Goal: Task Accomplishment & Management: Use online tool/utility

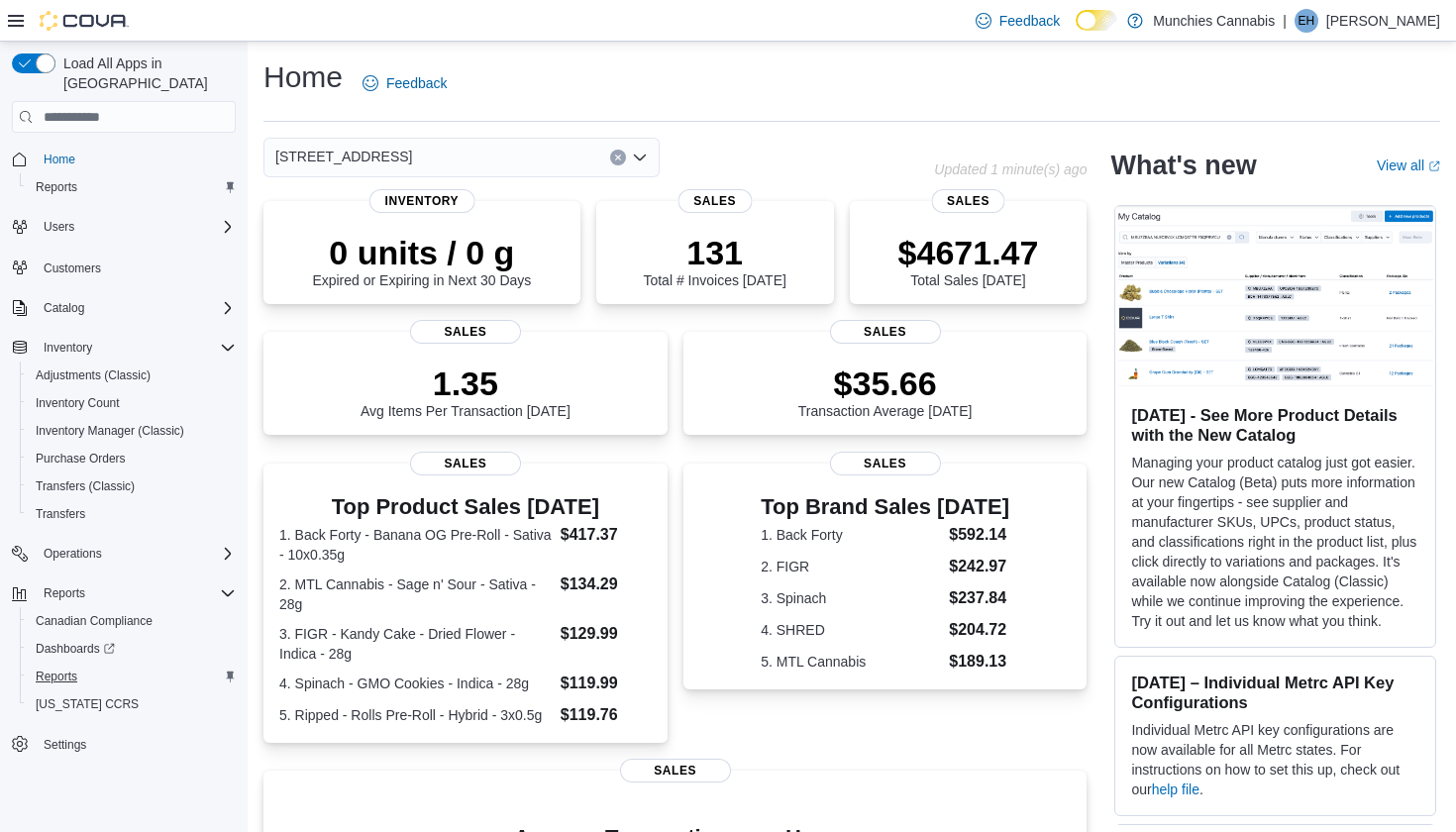
click at [59, 668] on span "Reports" at bounding box center [57, 676] width 42 height 16
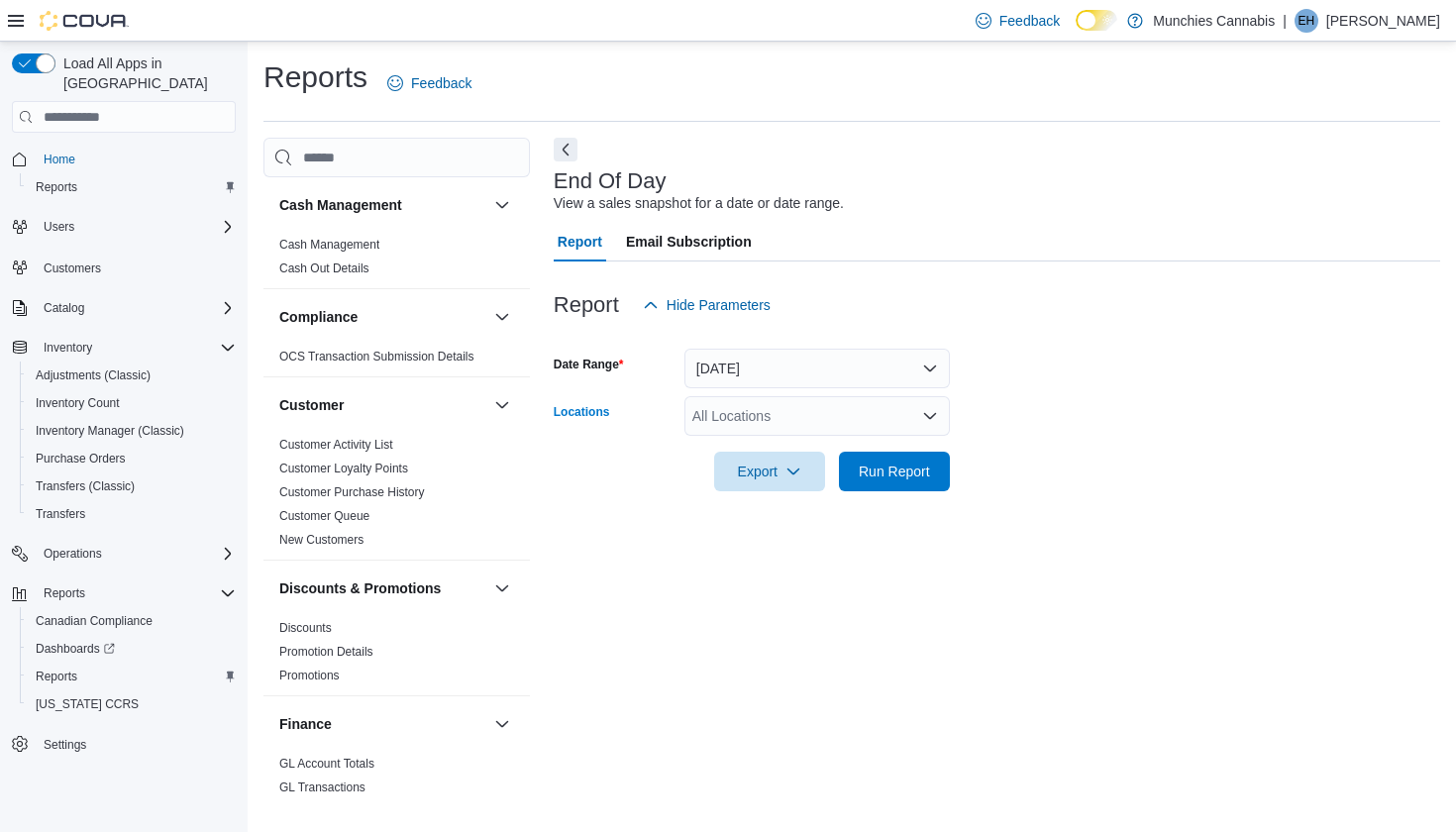
click at [929, 412] on icon "Open list of options" at bounding box center [931, 416] width 16 height 16
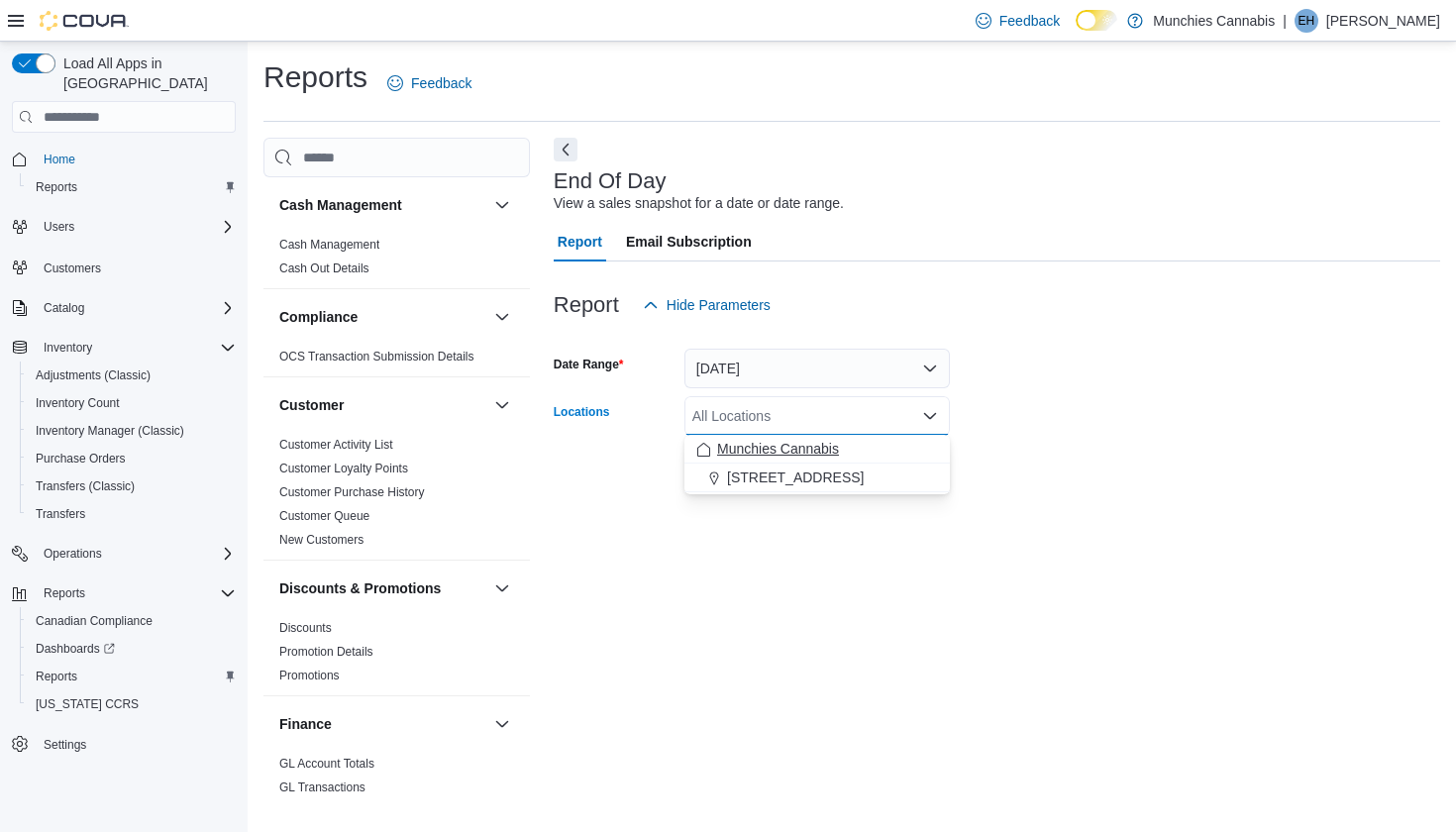
click at [885, 444] on div "Munchies Cannabis" at bounding box center [816, 449] width 241 height 20
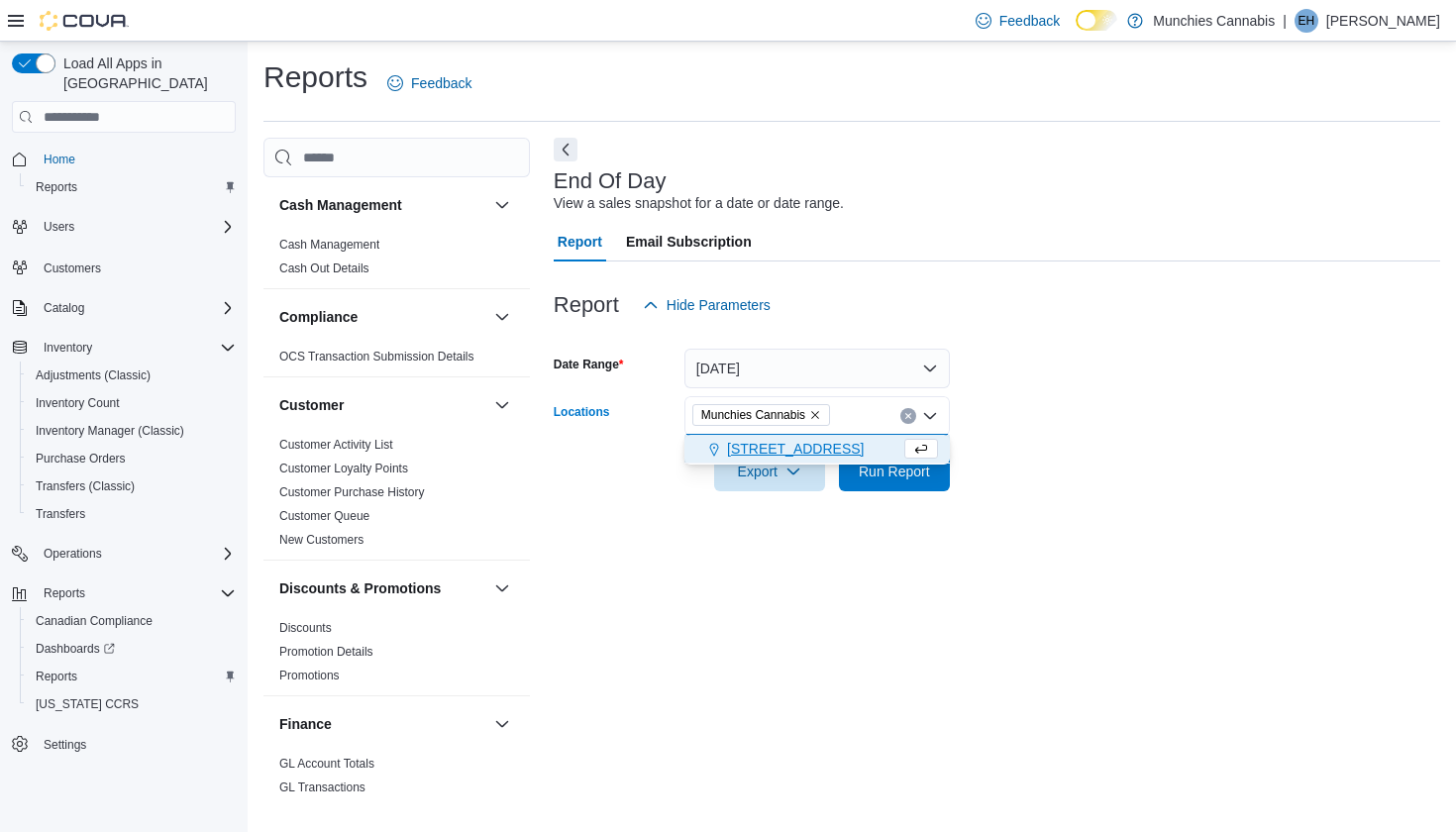
click at [822, 449] on span "[STREET_ADDRESS]" at bounding box center [796, 449] width 137 height 20
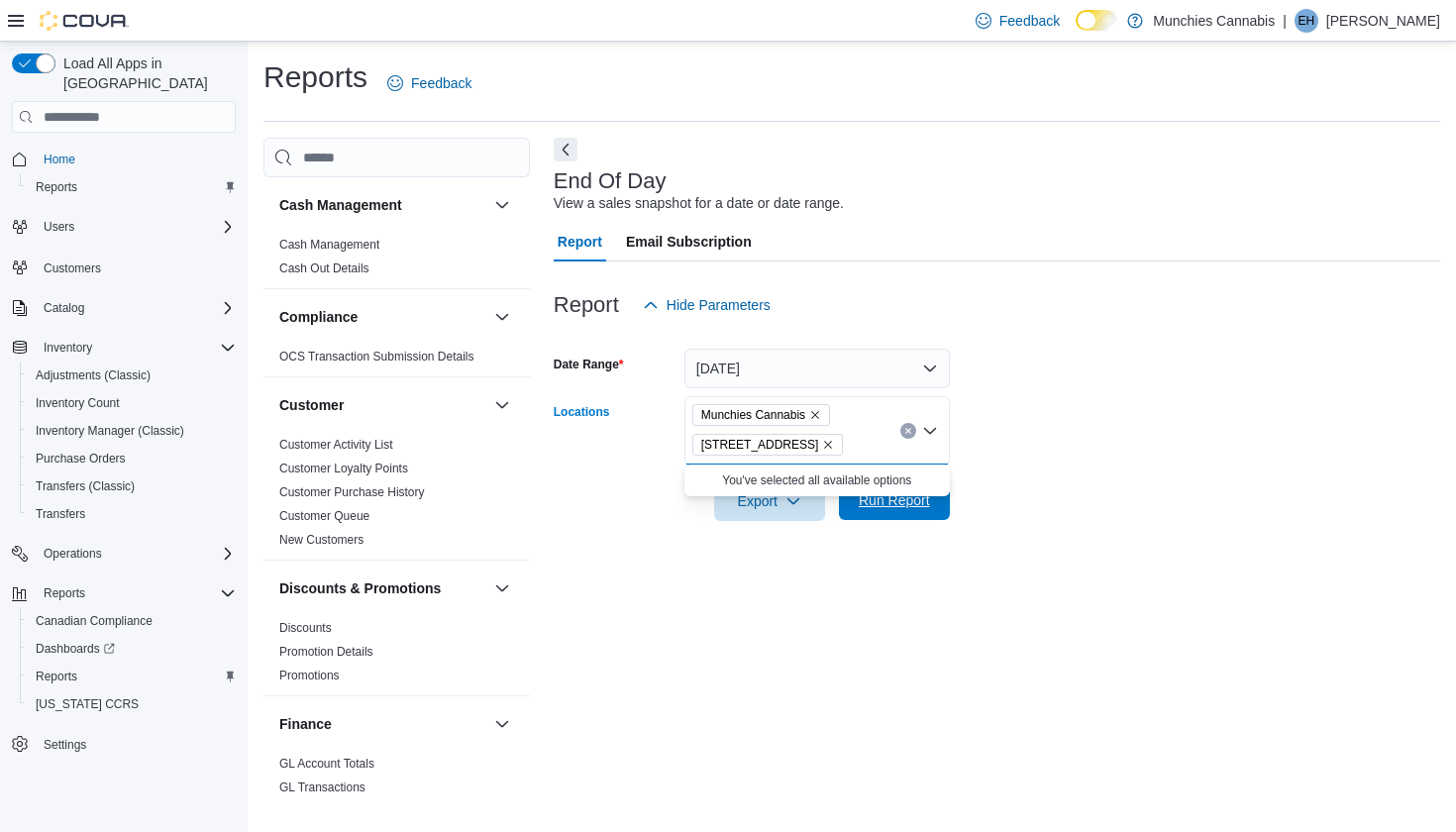
click at [920, 506] on span "Run Report" at bounding box center [895, 500] width 72 height 20
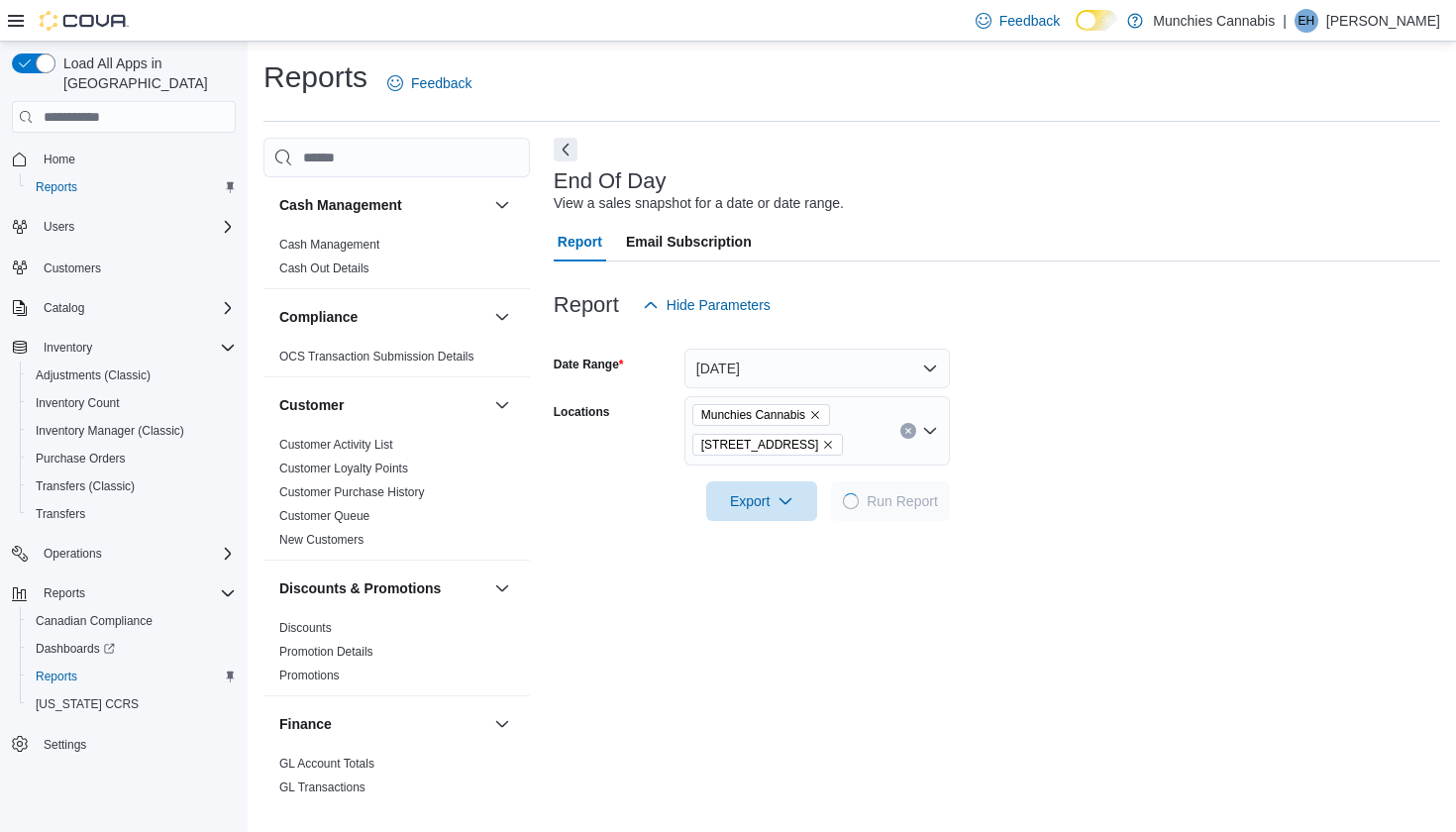
scroll to position [45, 0]
